Goal: Obtain resource: Obtain resource

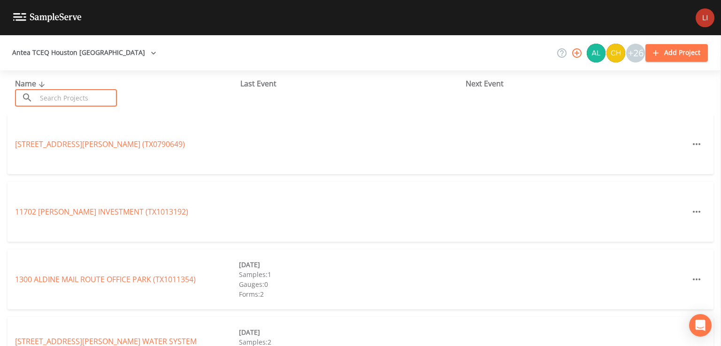
click at [85, 99] on input "text" at bounding box center [77, 97] width 80 height 17
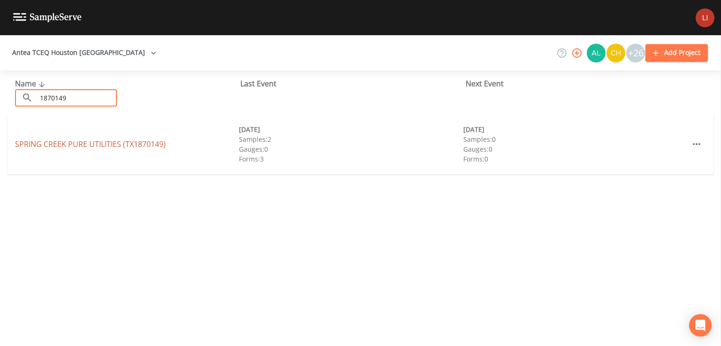
type input "1870149"
click at [98, 142] on link "SPRING CREEK PURE UTILITIES (TX1870149)" at bounding box center [90, 144] width 151 height 10
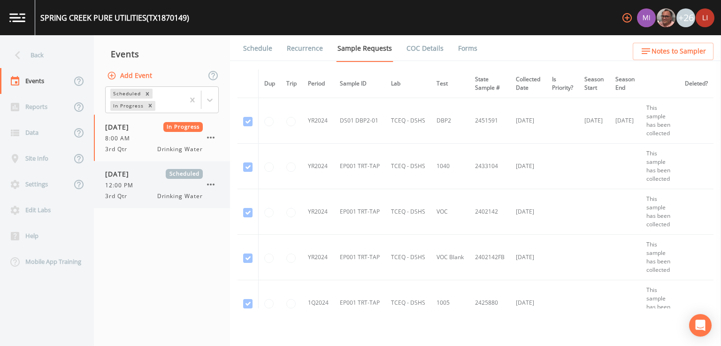
click at [149, 182] on div "12:00 PM" at bounding box center [154, 185] width 98 height 8
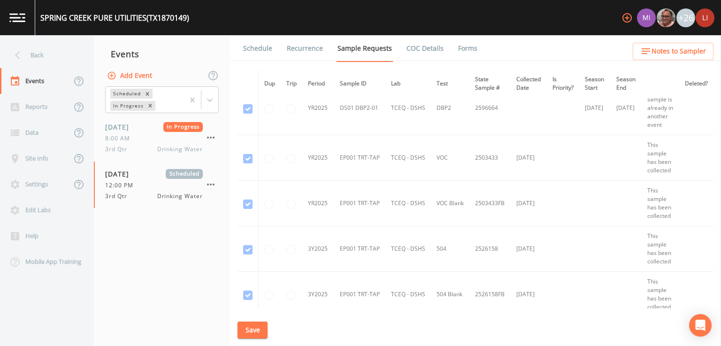
scroll to position [427, 0]
click at [126, 194] on span "3rd Qtr" at bounding box center [119, 196] width 28 height 8
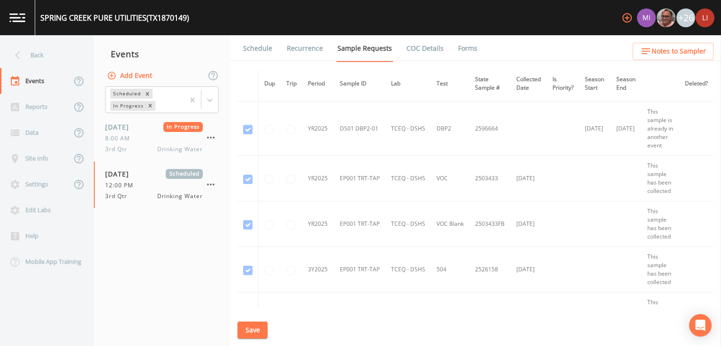
scroll to position [406, 13]
click at [461, 55] on link "Forms" at bounding box center [468, 48] width 22 height 26
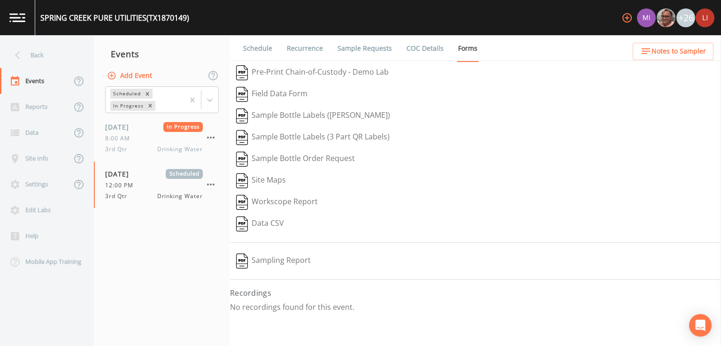
click at [299, 263] on button "Sampling Report" at bounding box center [273, 261] width 87 height 22
click at [299, 118] on button "Sample Bottle Labels ([PERSON_NAME])" at bounding box center [313, 116] width 166 height 22
click at [301, 117] on div "Sample Bottle Labels ([PERSON_NAME])" at bounding box center [475, 116] width 491 height 22
click at [242, 74] on img "button" at bounding box center [242, 72] width 12 height 15
click at [418, 45] on link "COC Details" at bounding box center [425, 48] width 40 height 26
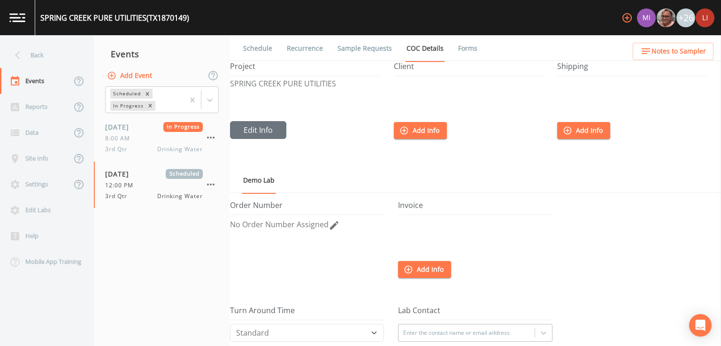
click at [254, 52] on link "Schedule" at bounding box center [258, 48] width 32 height 26
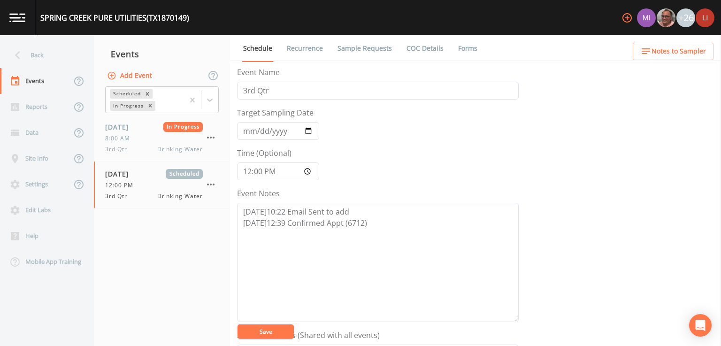
click at [363, 54] on link "Sample Requests" at bounding box center [364, 48] width 57 height 26
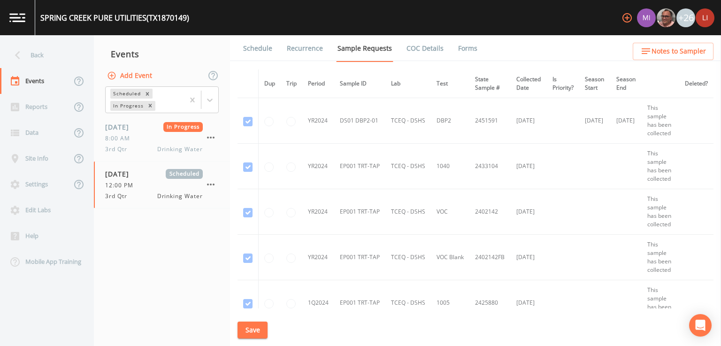
click at [420, 52] on link "COC Details" at bounding box center [425, 48] width 40 height 26
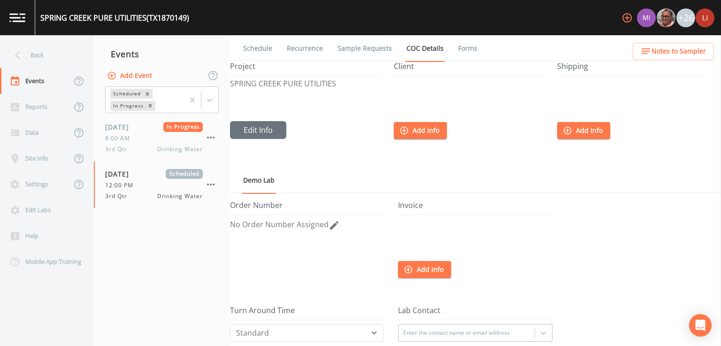
click at [459, 51] on link "Forms" at bounding box center [468, 48] width 22 height 26
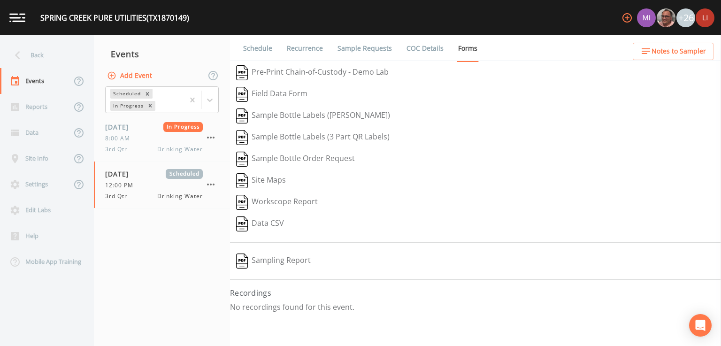
click at [277, 96] on button "Field Data Form" at bounding box center [272, 95] width 84 height 22
click at [31, 112] on div "Reports" at bounding box center [35, 107] width 71 height 26
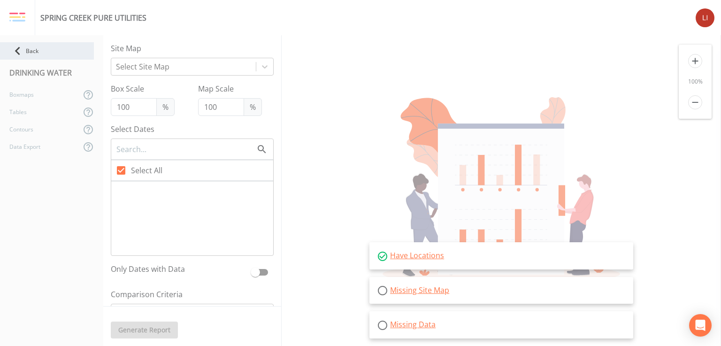
click at [19, 48] on icon at bounding box center [17, 51] width 16 height 16
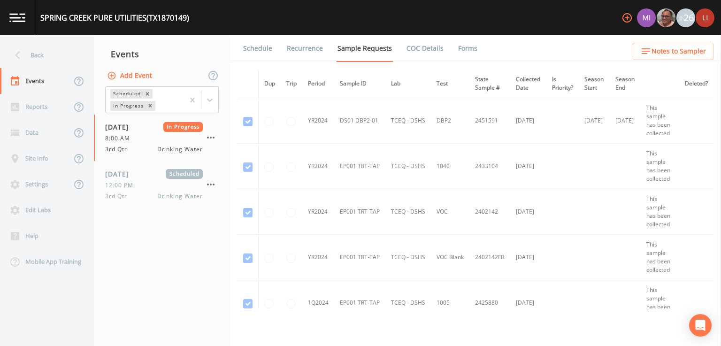
click at [421, 45] on link "COC Details" at bounding box center [425, 48] width 40 height 26
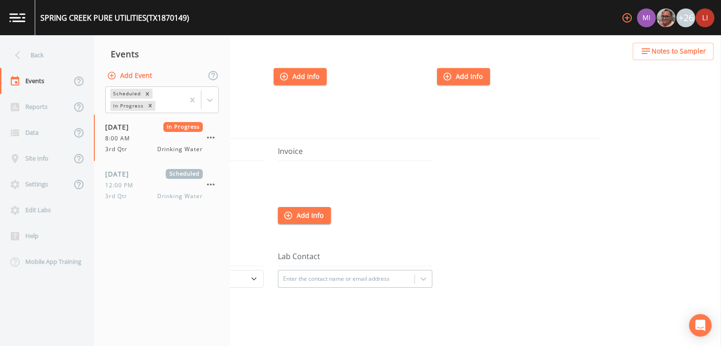
scroll to position [0, 120]
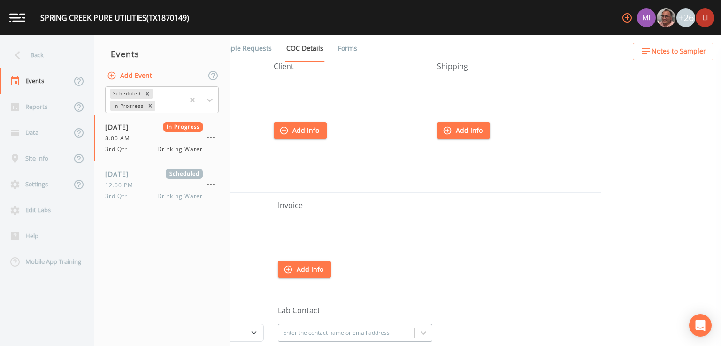
click at [344, 46] on link "Forms" at bounding box center [348, 48] width 22 height 26
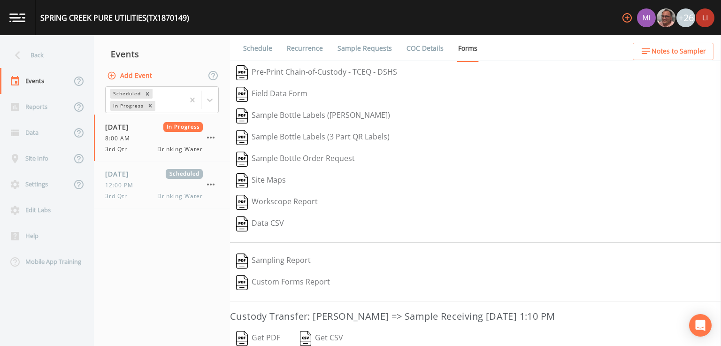
click at [290, 281] on button "Custom Forms Report" at bounding box center [283, 283] width 106 height 22
click at [361, 74] on button "Pre-Print Chain-of-Custody - TCEQ - DSHS" at bounding box center [316, 73] width 173 height 22
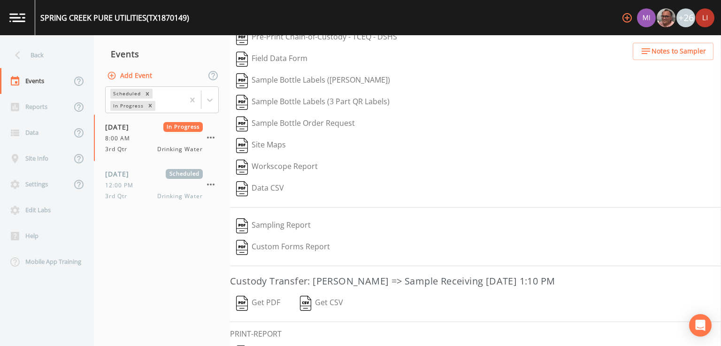
scroll to position [82, 0]
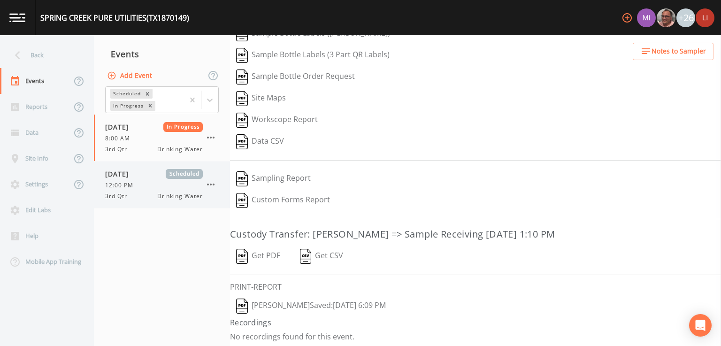
click at [132, 184] on span "12:00 PM" at bounding box center [122, 185] width 34 height 8
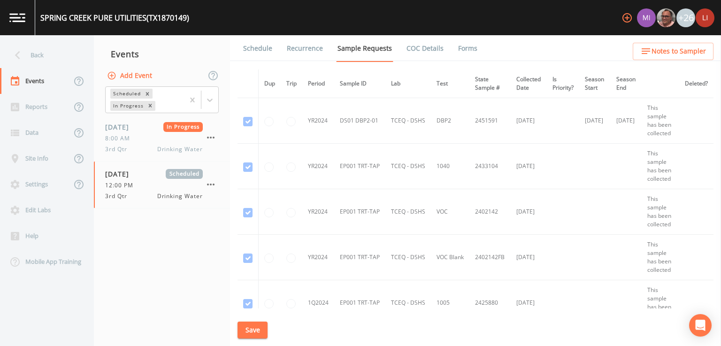
click at [461, 51] on link "Forms" at bounding box center [468, 48] width 22 height 26
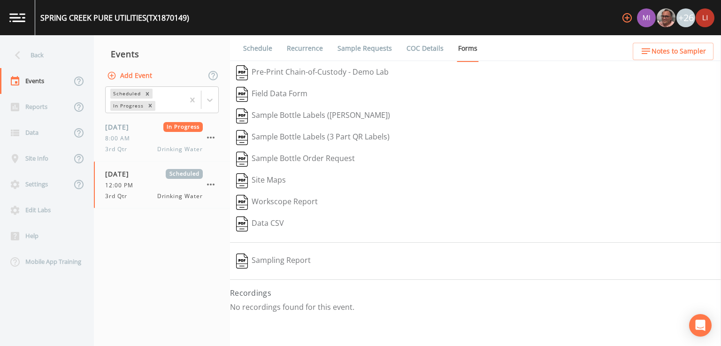
click at [421, 53] on link "COC Details" at bounding box center [425, 48] width 40 height 26
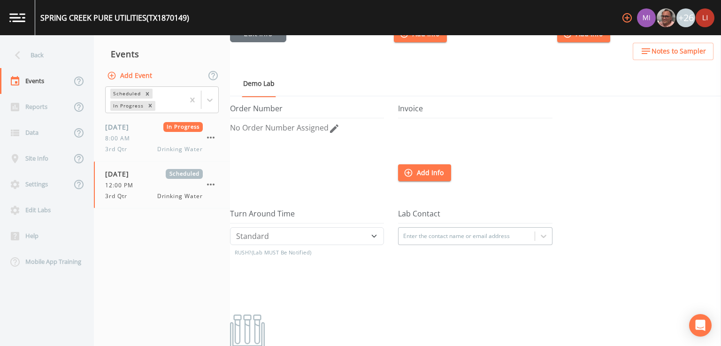
scroll to position [133, 0]
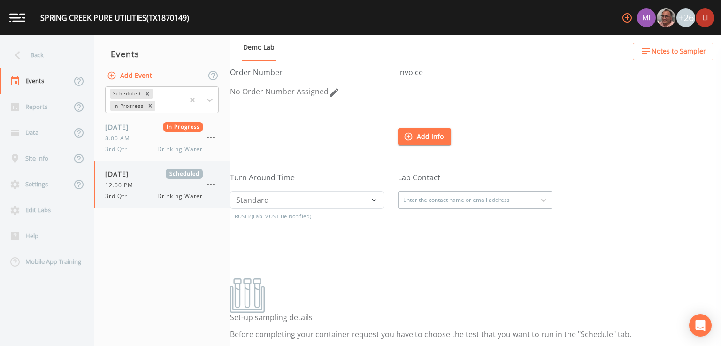
click at [135, 174] on span "[DATE]" at bounding box center [120, 174] width 31 height 10
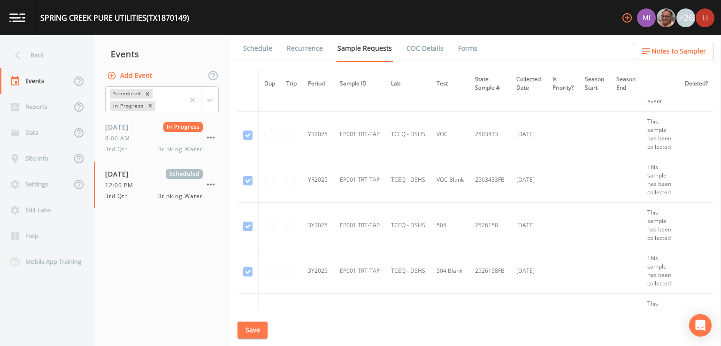
scroll to position [451, 0]
click at [482, 111] on td "2596664" at bounding box center [490, 84] width 41 height 54
click at [681, 56] on span "Notes to Sampler" at bounding box center [679, 52] width 54 height 12
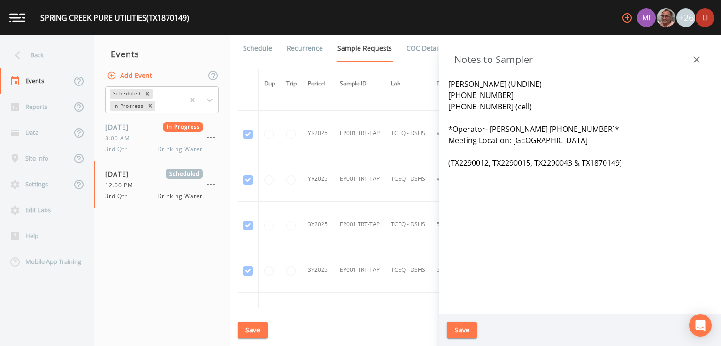
click at [691, 62] on icon "button" at bounding box center [696, 59] width 11 height 11
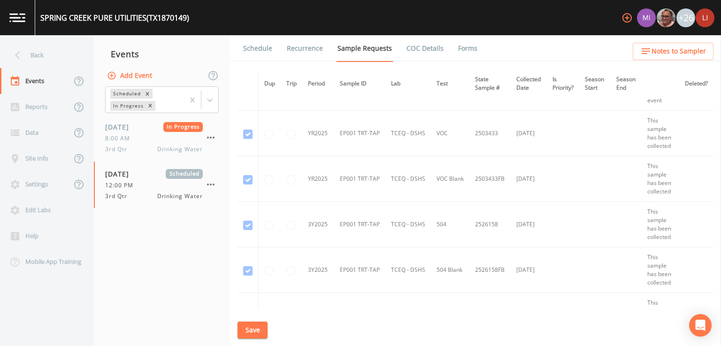
click at [261, 49] on link "Schedule" at bounding box center [258, 48] width 32 height 26
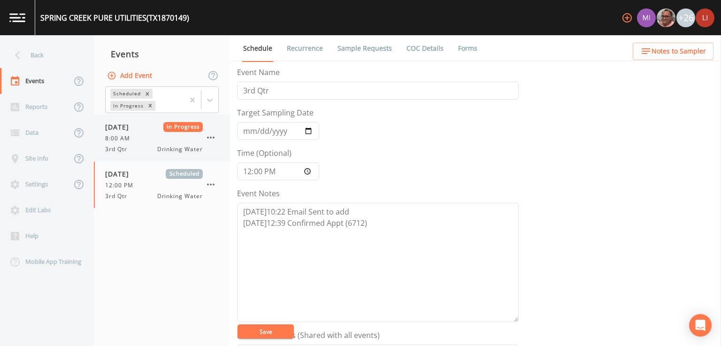
click at [136, 129] on span "[DATE]" at bounding box center [120, 127] width 31 height 10
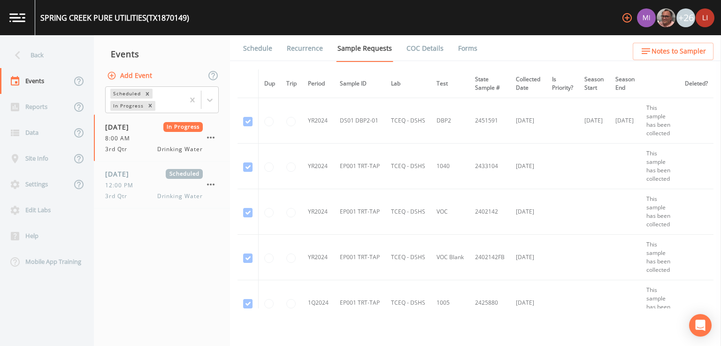
click at [457, 47] on link "Forms" at bounding box center [468, 48] width 22 height 26
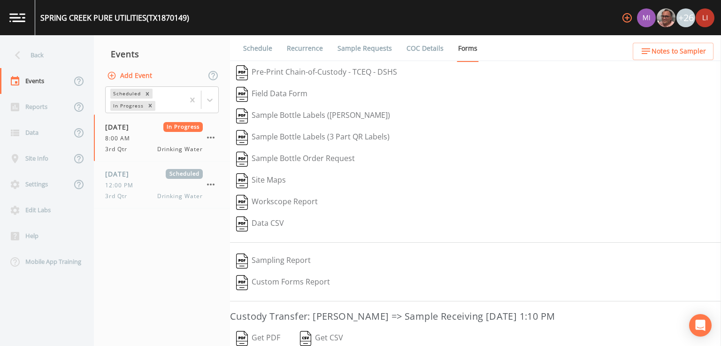
click at [266, 337] on button "Get PDF" at bounding box center [258, 339] width 56 height 22
click at [140, 138] on div "8:00 AM" at bounding box center [154, 138] width 98 height 8
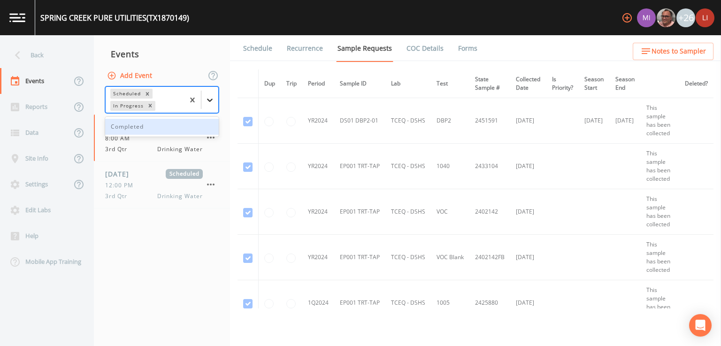
click at [208, 98] on icon at bounding box center [209, 99] width 9 height 9
click at [162, 129] on div "Completed" at bounding box center [162, 127] width 114 height 16
